Goal: Check status: Check status

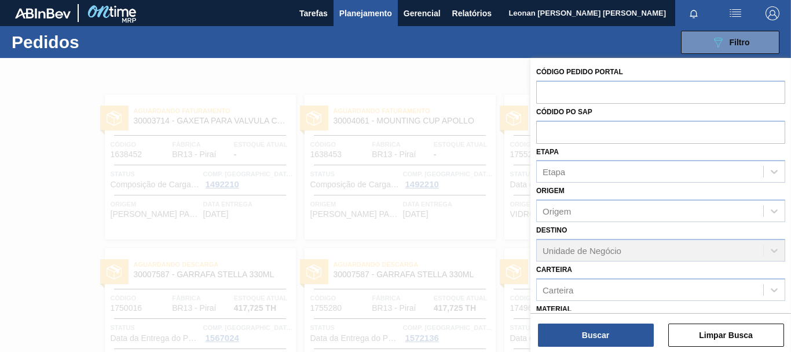
scroll to position [134, 0]
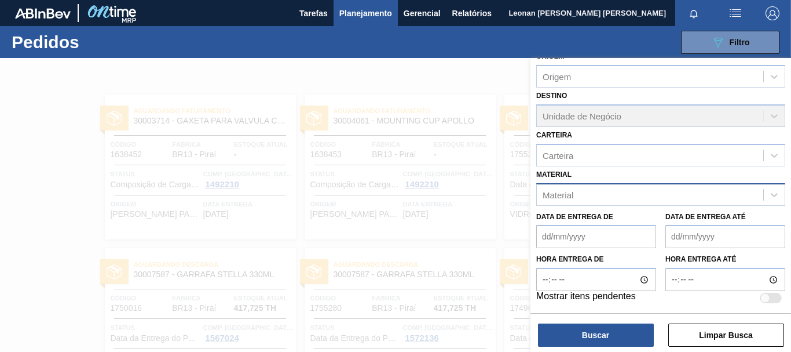
click at [642, 193] on div "Material" at bounding box center [650, 194] width 226 height 17
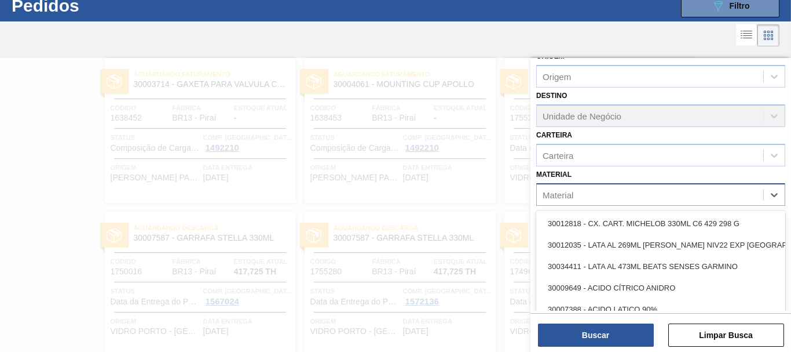
scroll to position [37, 0]
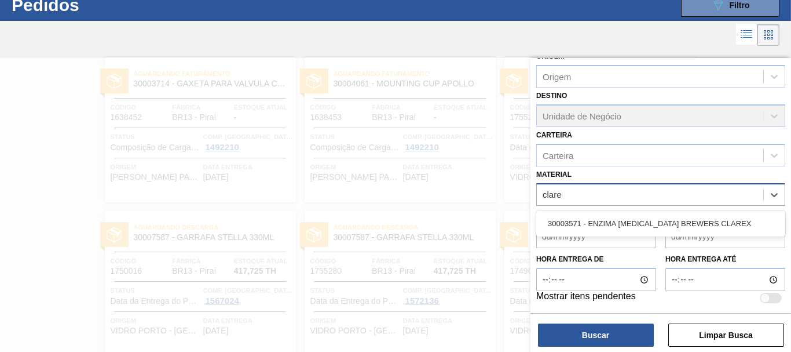
type input "clarex"
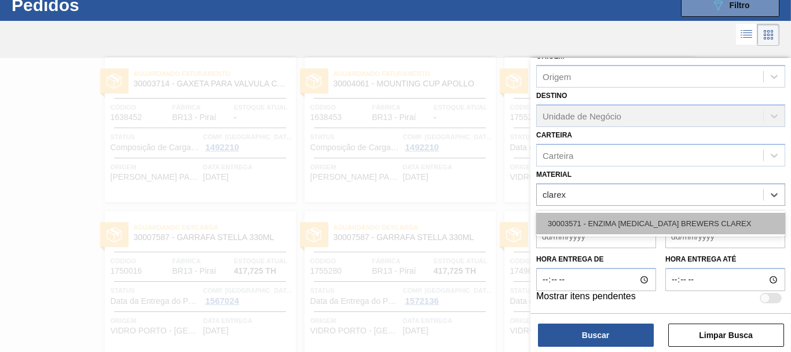
click at [735, 222] on div "30003571 - ENZIMA [MEDICAL_DATA] BREWERS CLAREX" at bounding box center [660, 223] width 249 height 21
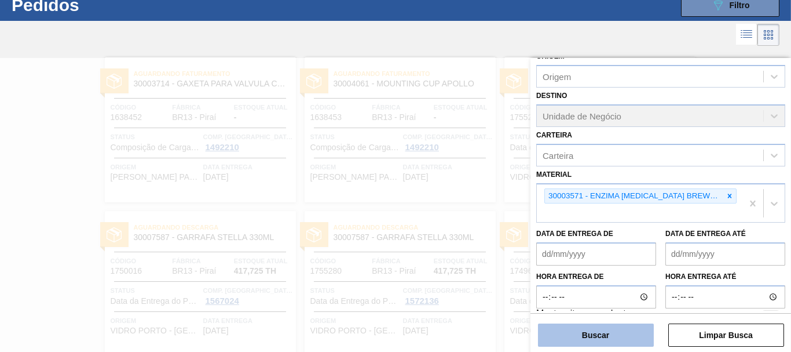
click at [603, 336] on button "Buscar" at bounding box center [596, 334] width 116 height 23
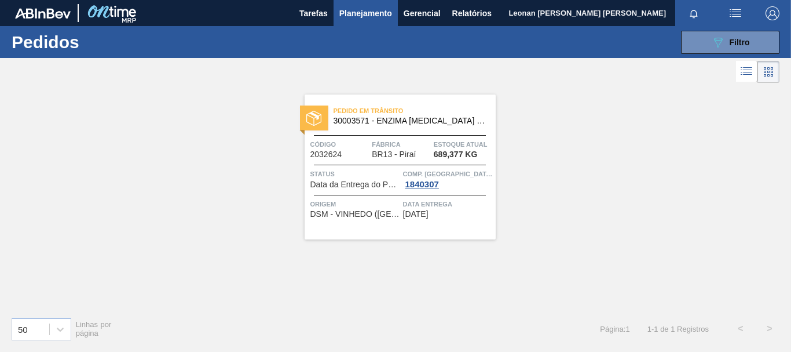
scroll to position [0, 0]
click at [443, 116] on span "Pedido em Trânsito" at bounding box center [415, 111] width 162 height 12
click at [694, 43] on button "089F7B8B-B2A5-4AFE-B5C0-19BA573D28AC Filtro" at bounding box center [730, 42] width 98 height 23
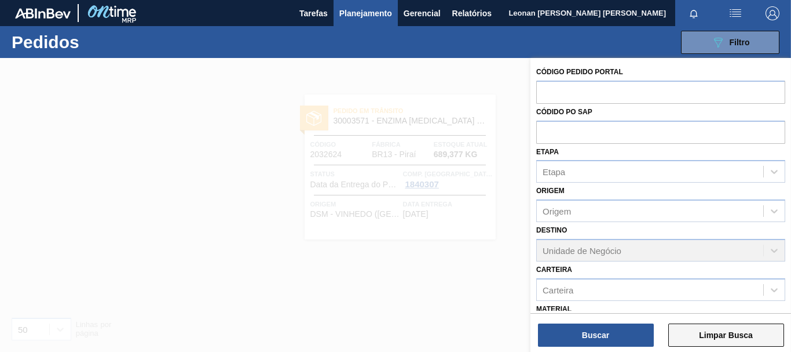
click at [749, 334] on button "Limpar Busca" at bounding box center [726, 334] width 116 height 23
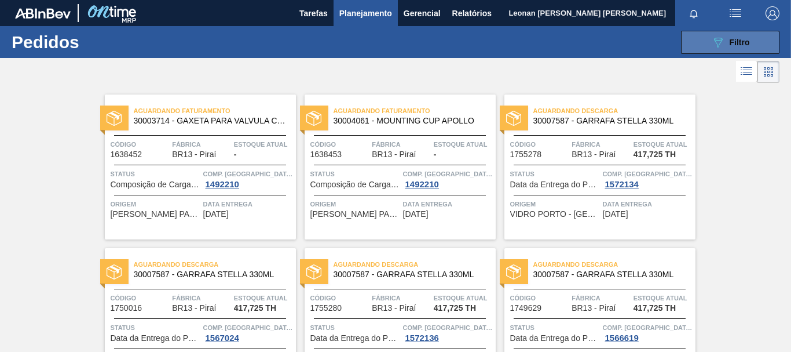
click at [746, 41] on span "Filtro" at bounding box center [740, 42] width 20 height 9
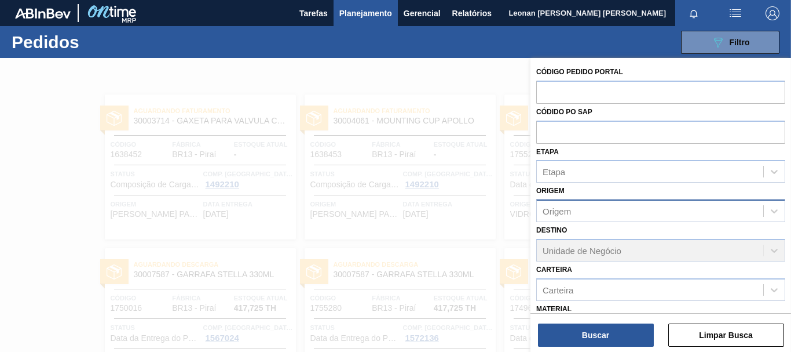
scroll to position [134, 0]
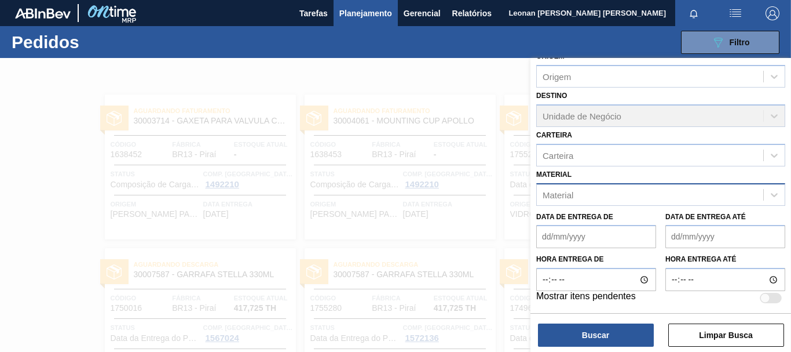
click at [631, 193] on div "Material" at bounding box center [650, 194] width 226 height 17
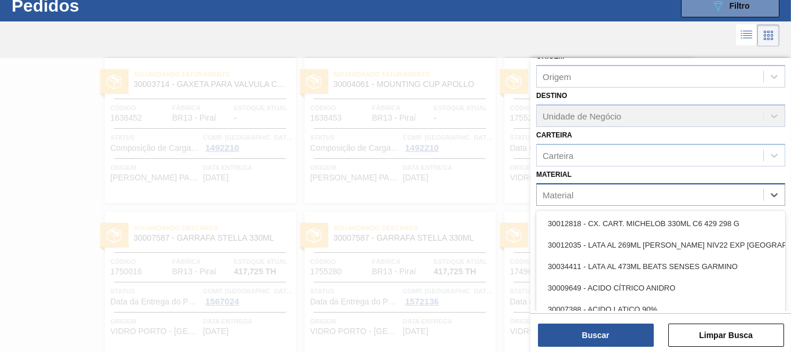
scroll to position [37, 0]
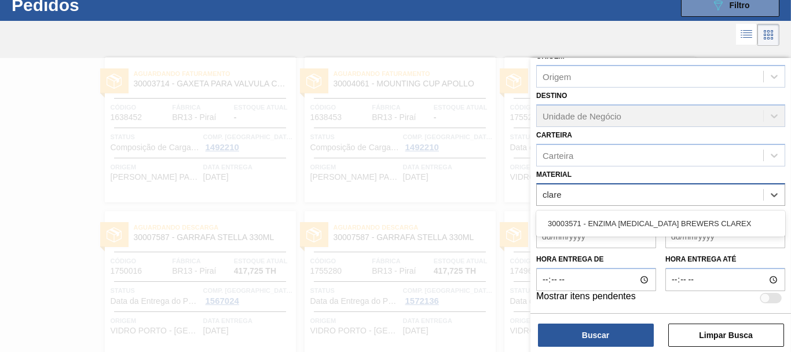
type input "clarex"
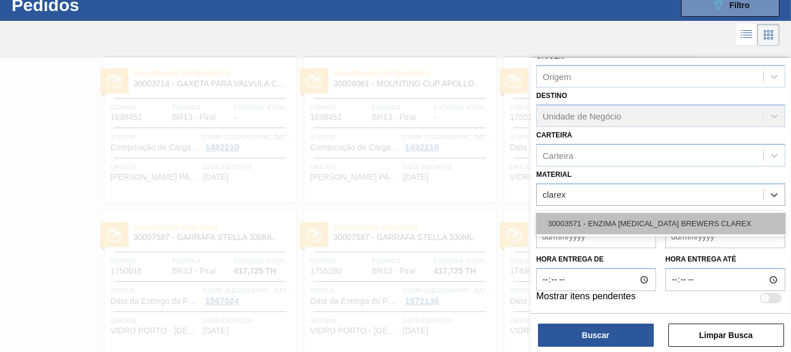
click at [697, 225] on div "30003571 - ENZIMA [MEDICAL_DATA] BREWERS CLAREX" at bounding box center [660, 223] width 249 height 21
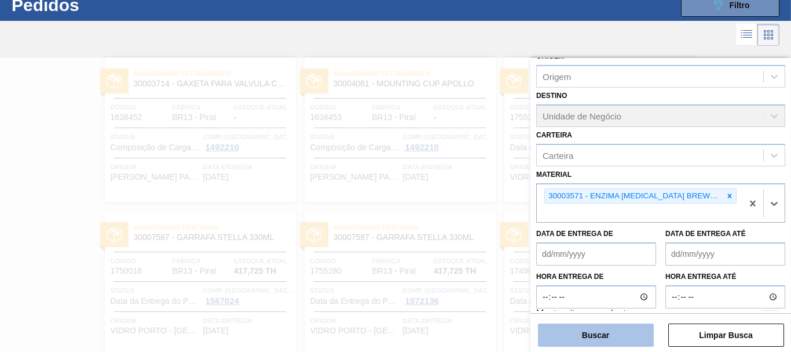
click at [628, 333] on button "Buscar" at bounding box center [596, 334] width 116 height 23
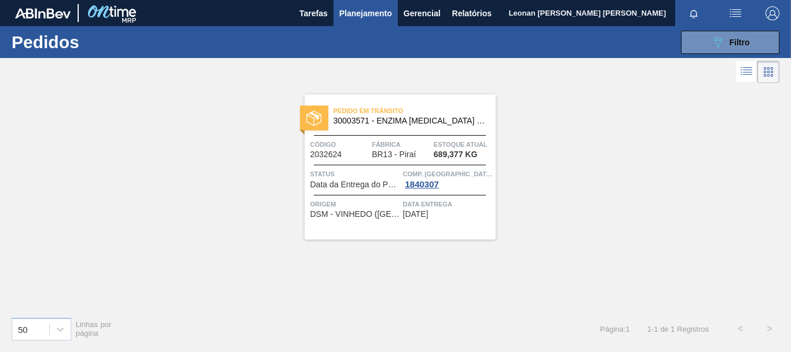
scroll to position [0, 0]
click at [728, 36] on div "089F7B8B-B2A5-4AFE-B5C0-19BA573D28AC Filtro" at bounding box center [730, 42] width 39 height 14
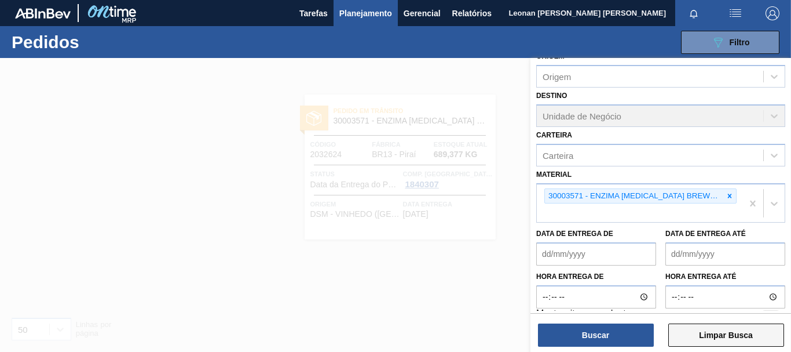
click at [739, 328] on button "Limpar Busca" at bounding box center [726, 334] width 116 height 23
